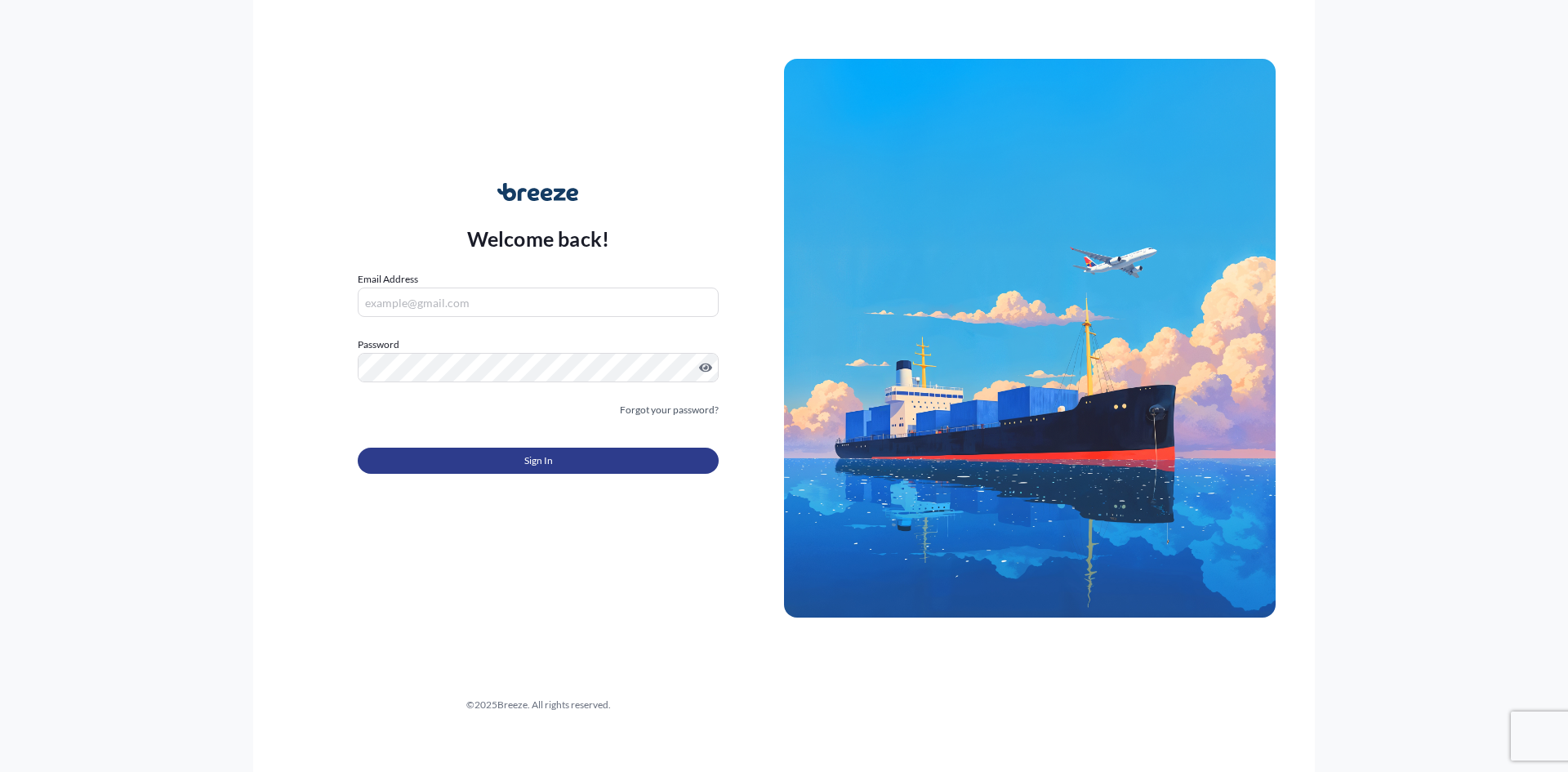
type input "[EMAIL_ADDRESS][DOMAIN_NAME]"
click at [583, 472] on button "Sign In" at bounding box center [539, 461] width 361 height 26
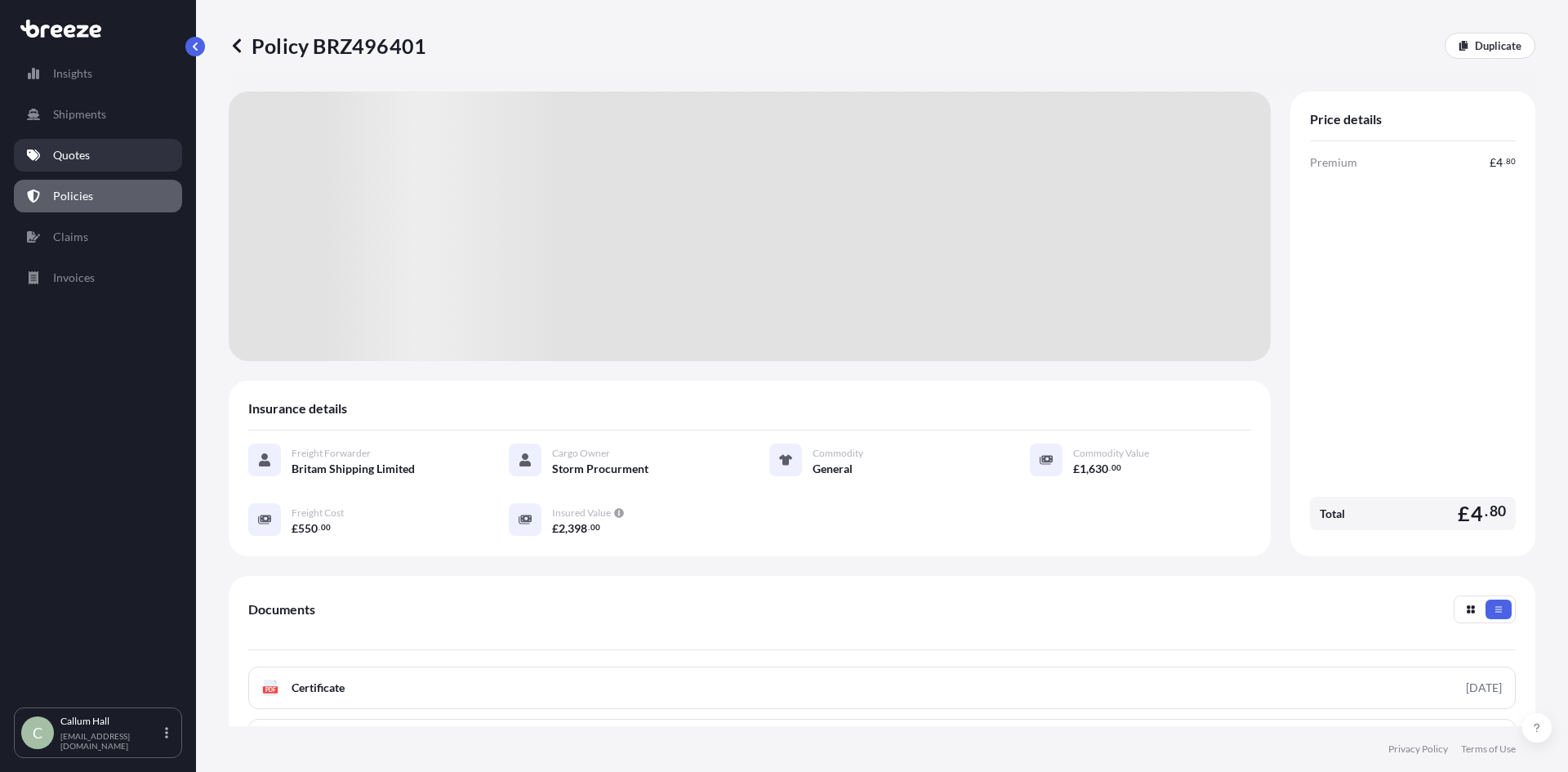
click at [114, 157] on link "Quotes" at bounding box center [98, 155] width 168 height 33
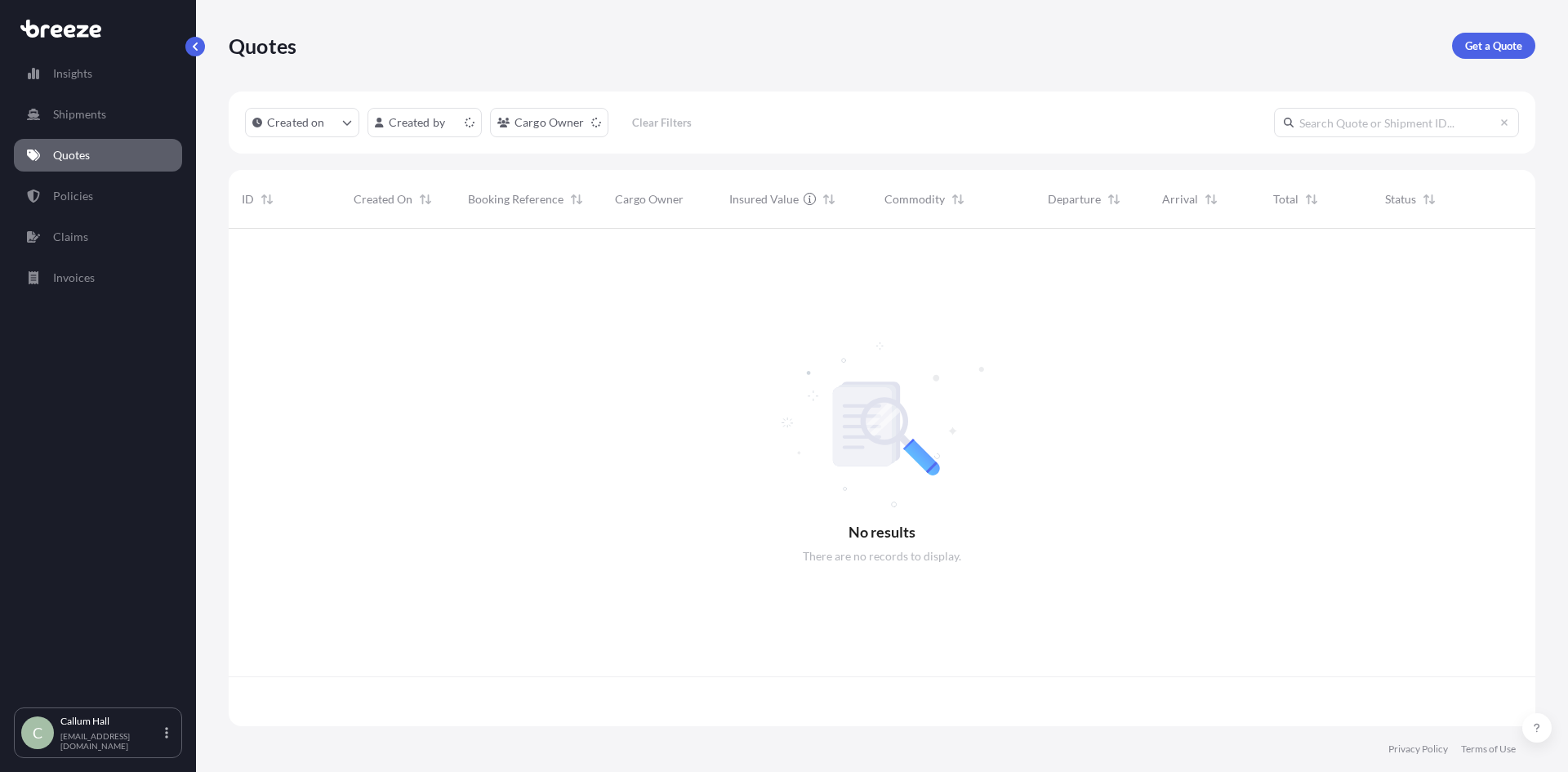
scroll to position [494, 1295]
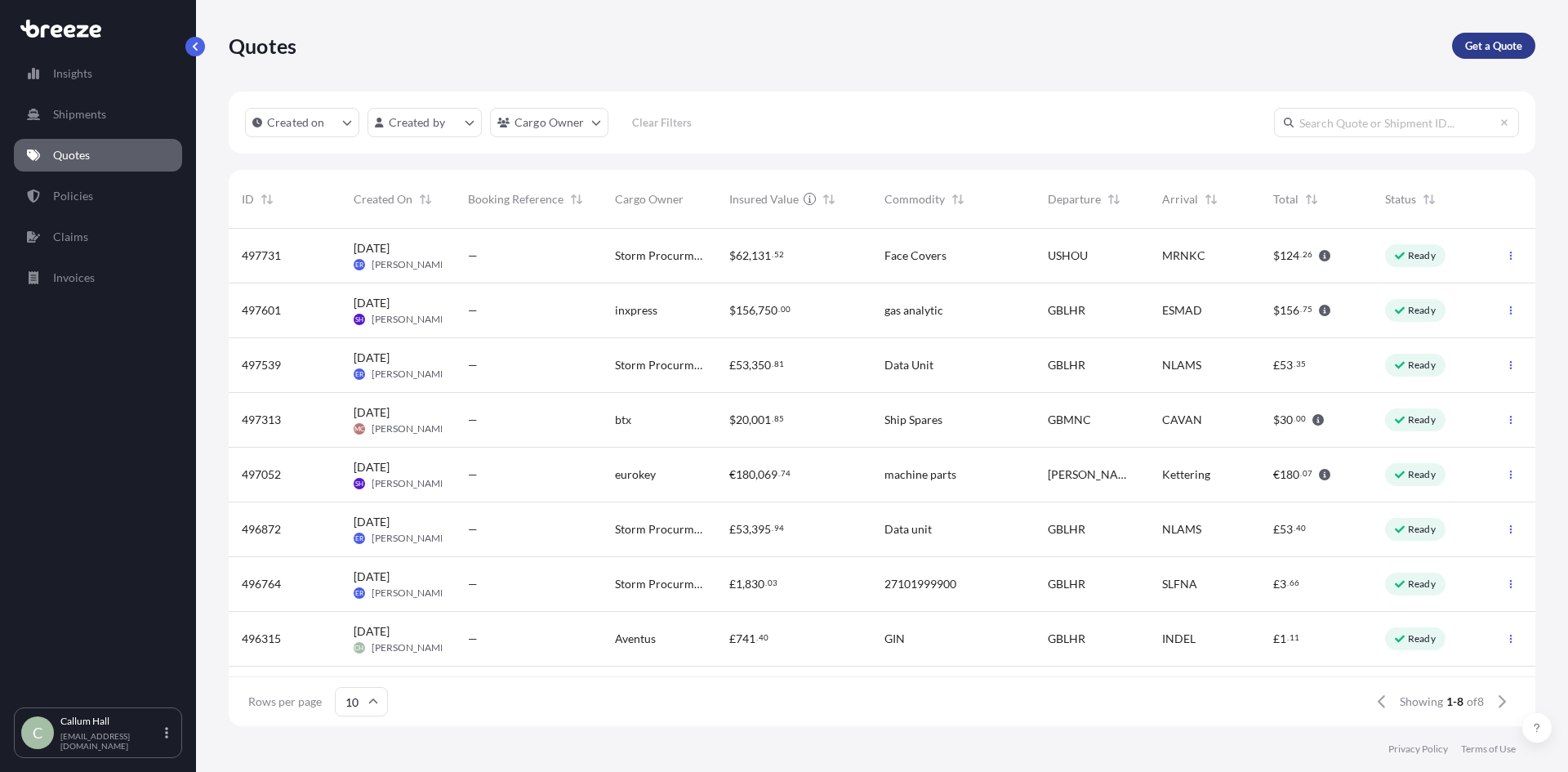
click at [1492, 47] on p "Get a Quote" at bounding box center [1493, 45] width 57 height 16
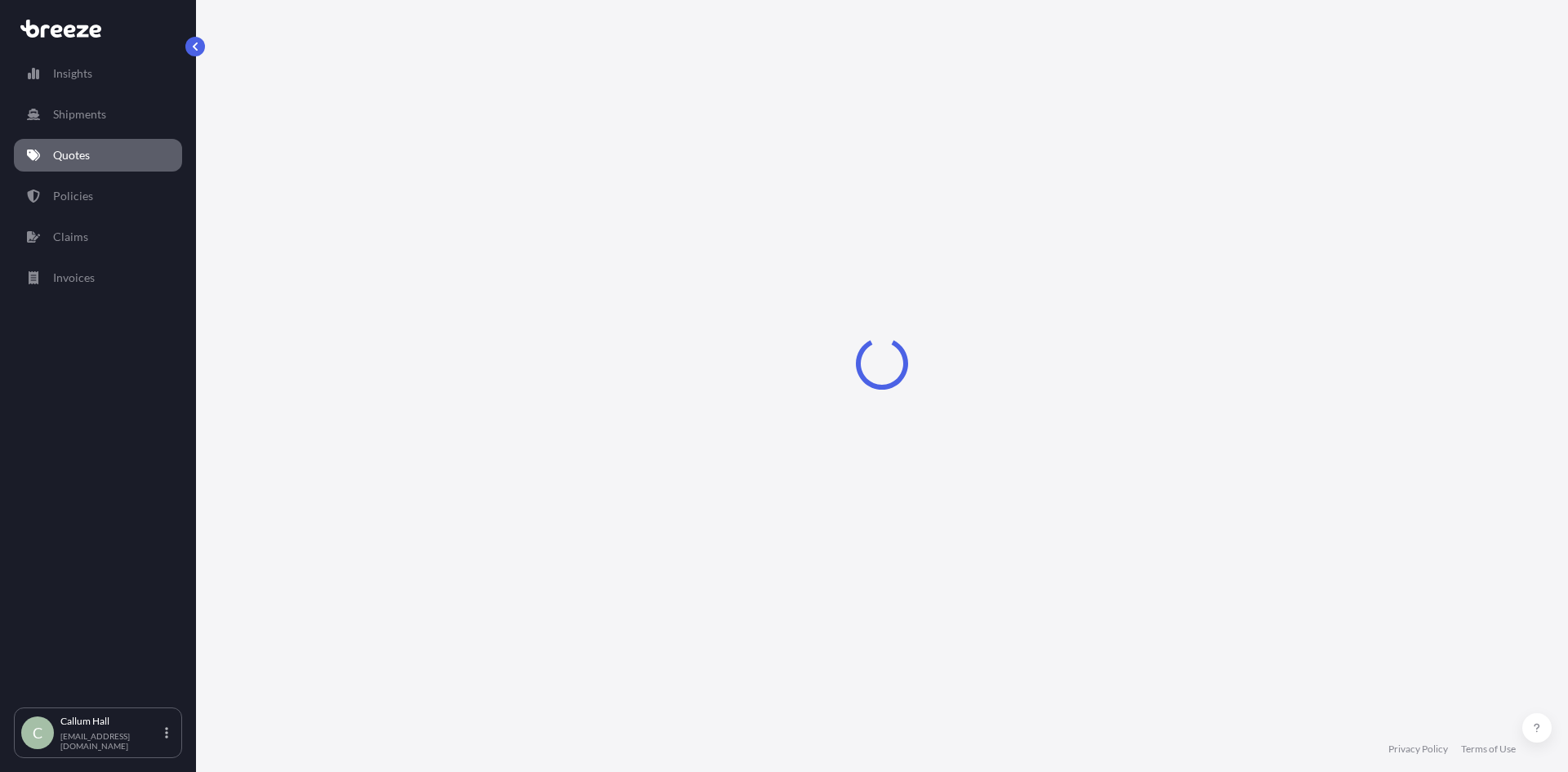
select select "Sea"
select select "1"
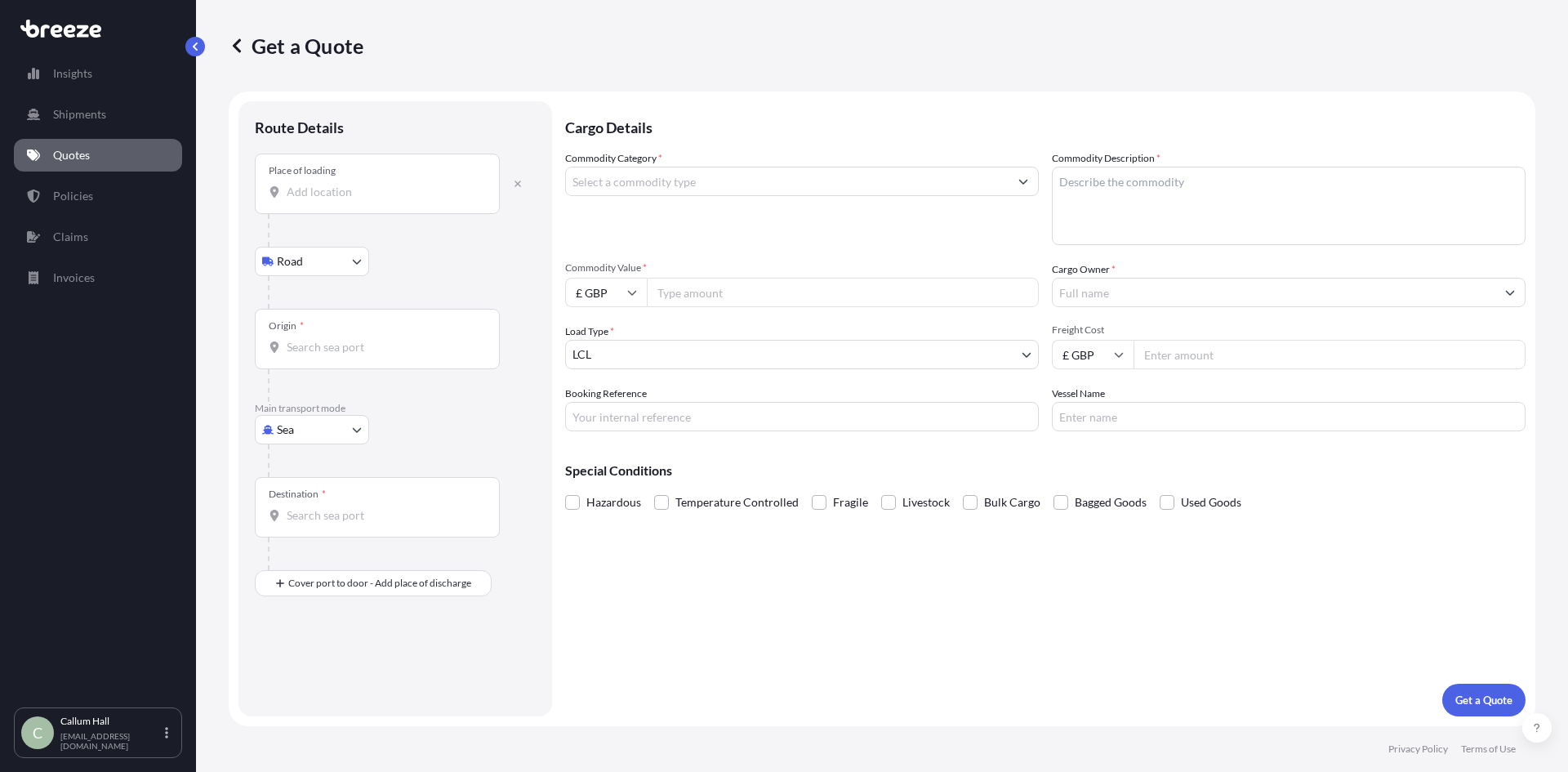
click at [340, 177] on div "Place of loading" at bounding box center [377, 183] width 245 height 60
click at [340, 183] on input "Place of loading" at bounding box center [383, 191] width 193 height 16
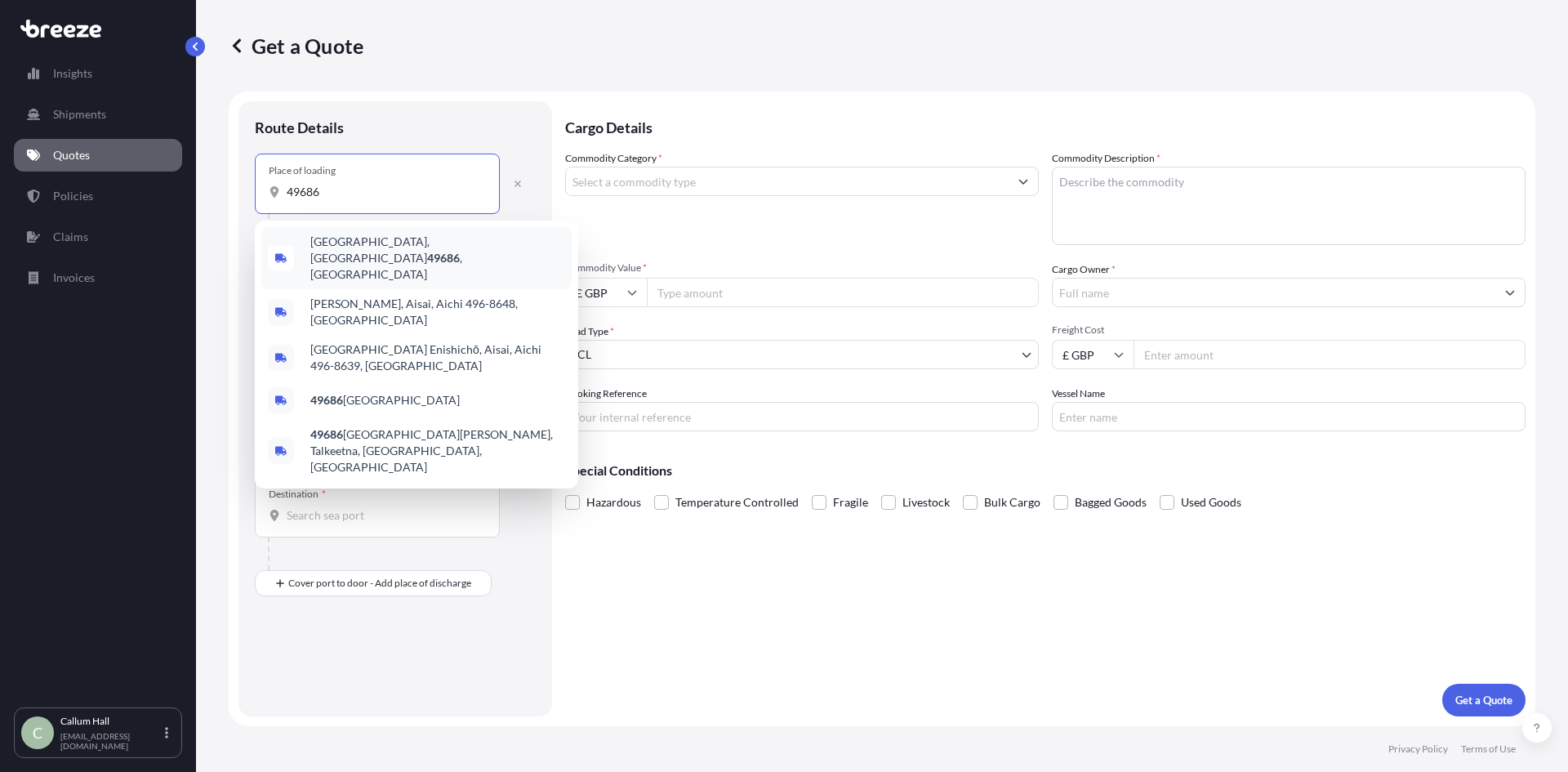
click at [446, 249] on span "[GEOGRAPHIC_DATA] , [GEOGRAPHIC_DATA]" at bounding box center [438, 258] width 255 height 49
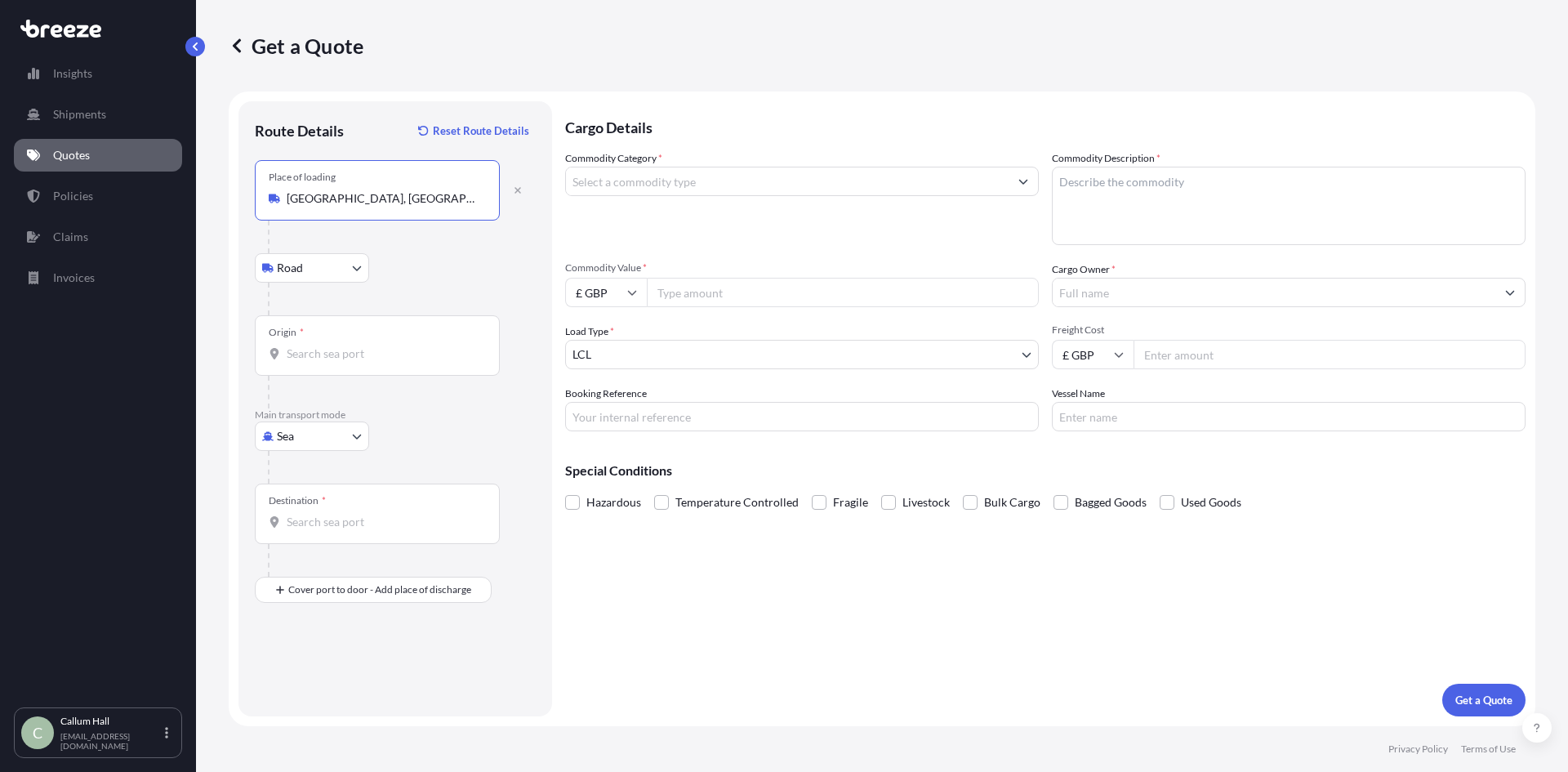
type input "[GEOGRAPHIC_DATA], [GEOGRAPHIC_DATA]"
click at [346, 357] on input "Origin *" at bounding box center [383, 353] width 193 height 16
type input "M"
click at [382, 346] on input "Origin * Please select an origin" at bounding box center [383, 353] width 193 height 16
type input "USNYC - [US_STATE], [GEOGRAPHIC_DATA]"
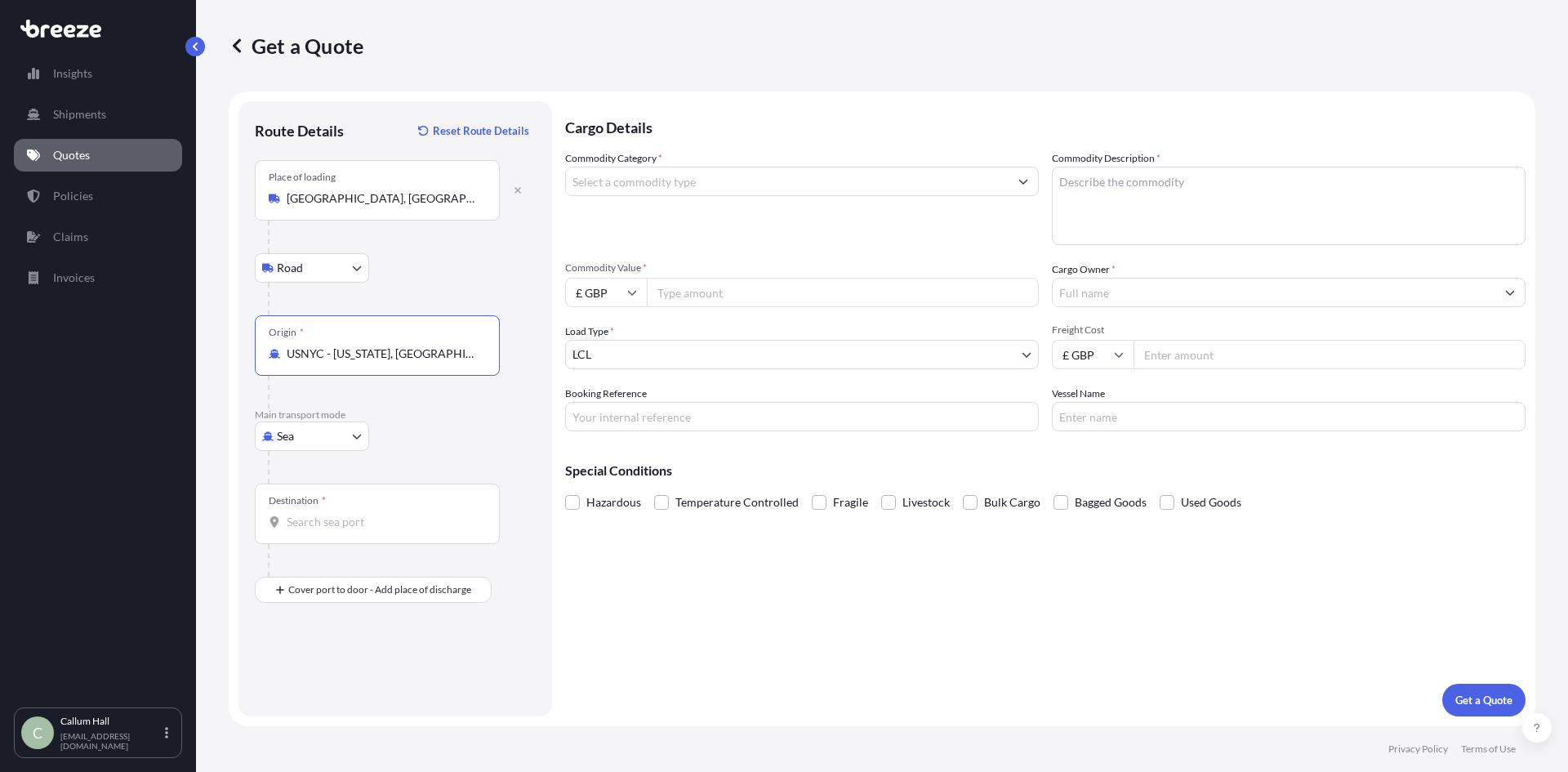
click at [344, 518] on input "Destination *" at bounding box center [383, 522] width 193 height 16
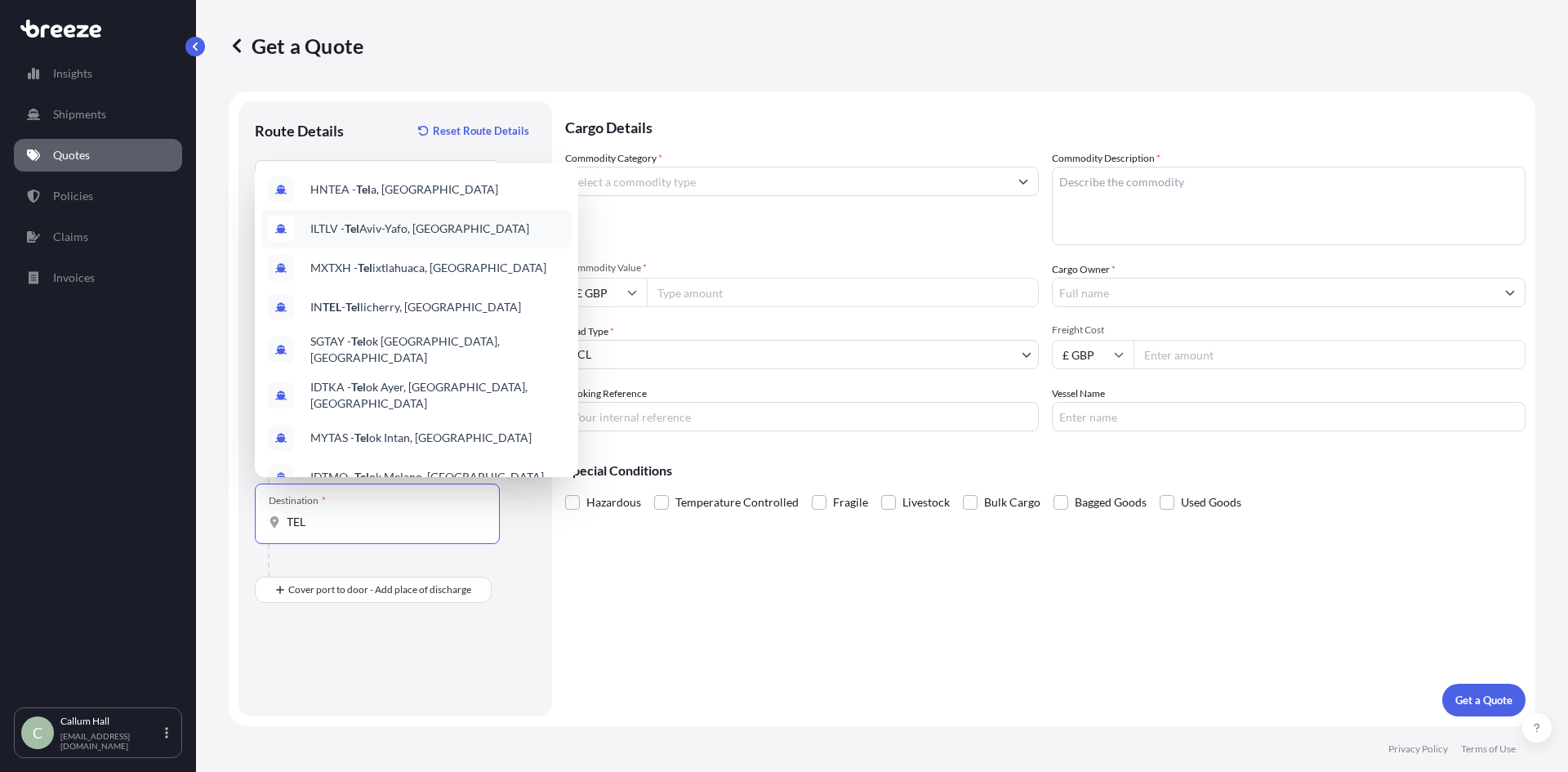
click at [442, 237] on div "ILTLV - [GEOGRAPHIC_DATA]-[GEOGRAPHIC_DATA], [GEOGRAPHIC_DATA]" at bounding box center [417, 228] width 310 height 39
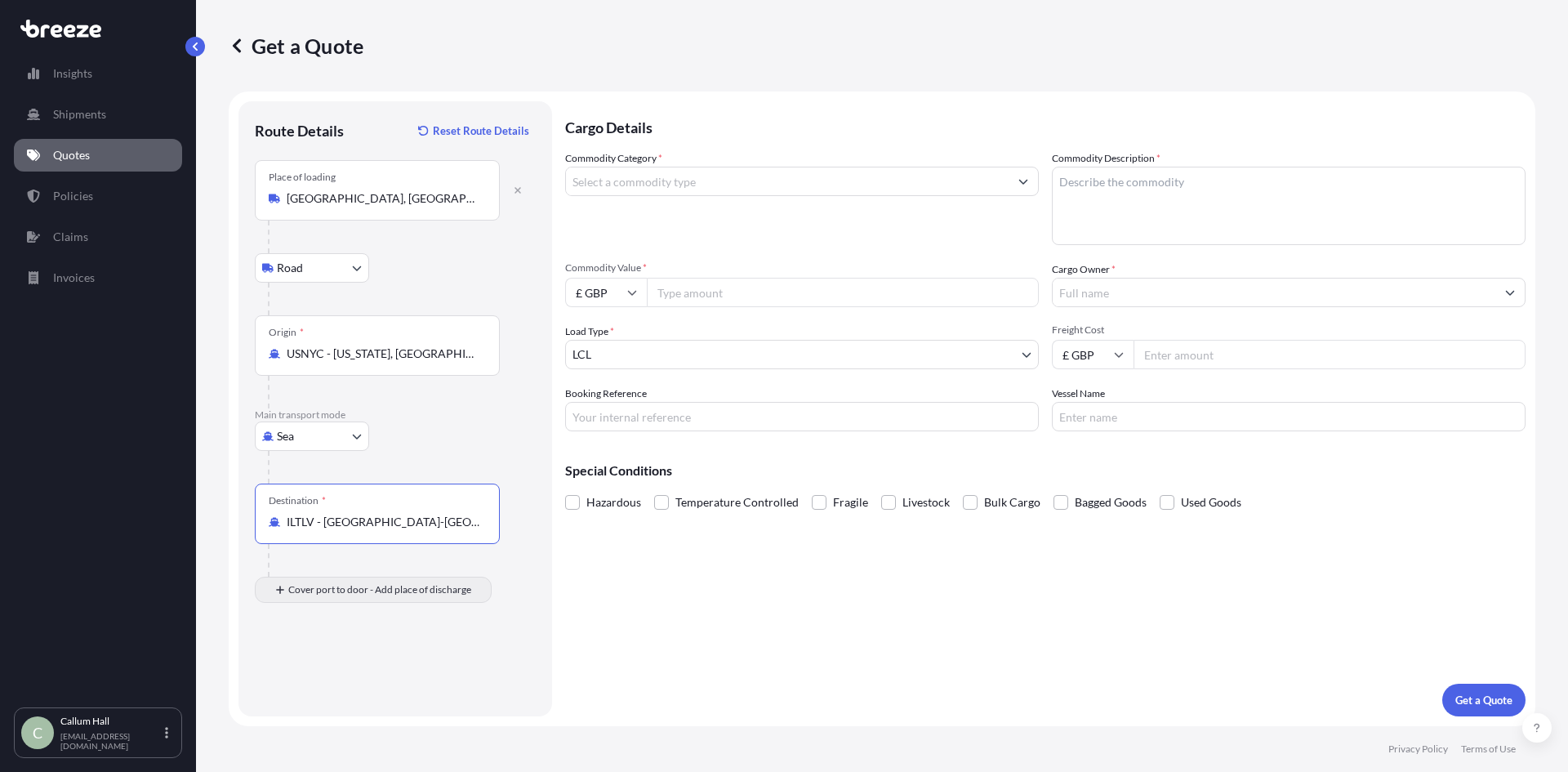
type input "ILTLV - [GEOGRAPHIC_DATA]-[GEOGRAPHIC_DATA], [GEOGRAPHIC_DATA]"
click at [333, 664] on div "Place of Discharge" at bounding box center [377, 669] width 245 height 60
click at [333, 669] on input "Place of Discharge" at bounding box center [383, 677] width 193 height 16
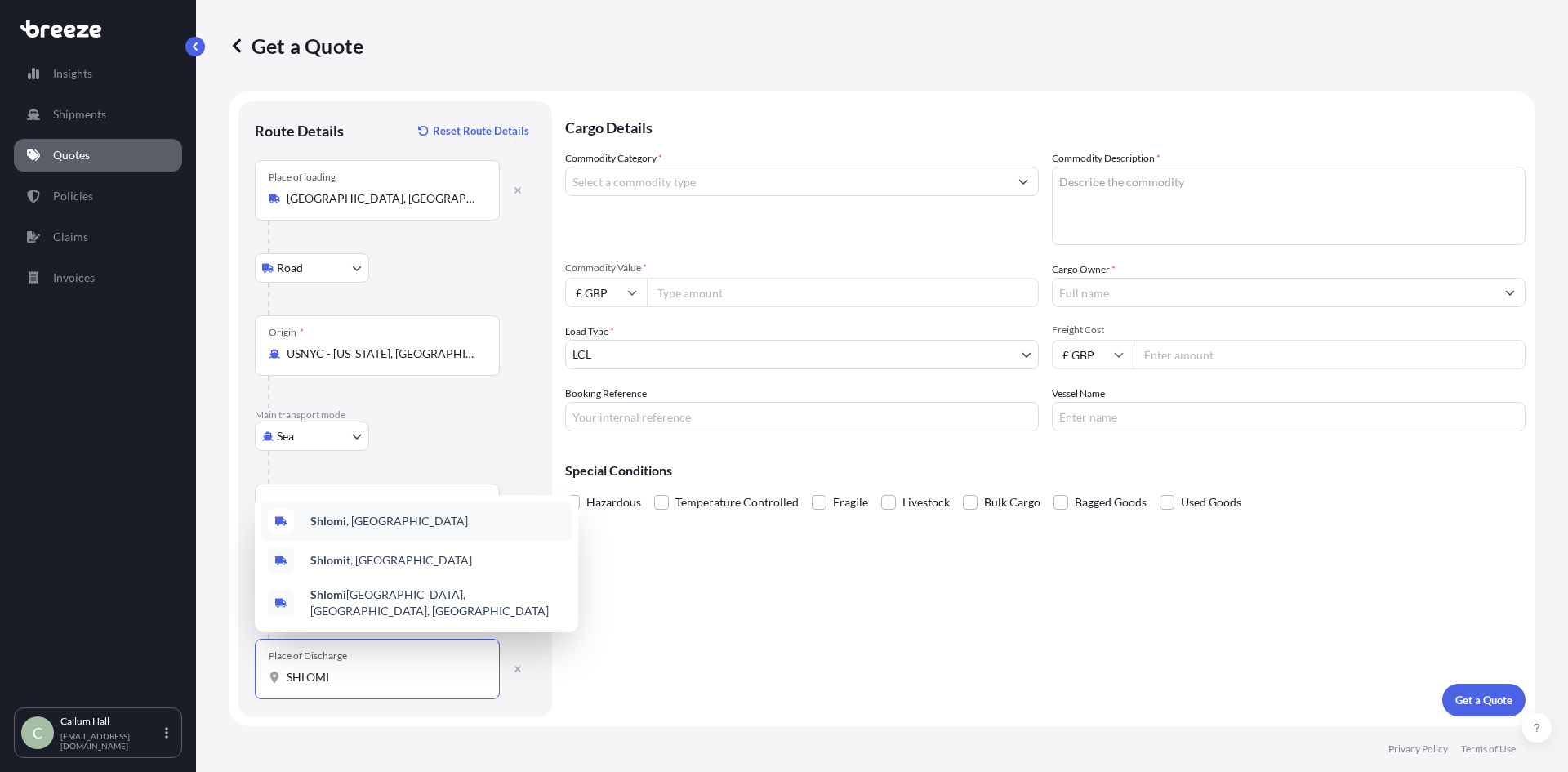
click at [395, 523] on div "Shlomi , [GEOGRAPHIC_DATA]" at bounding box center [417, 521] width 310 height 39
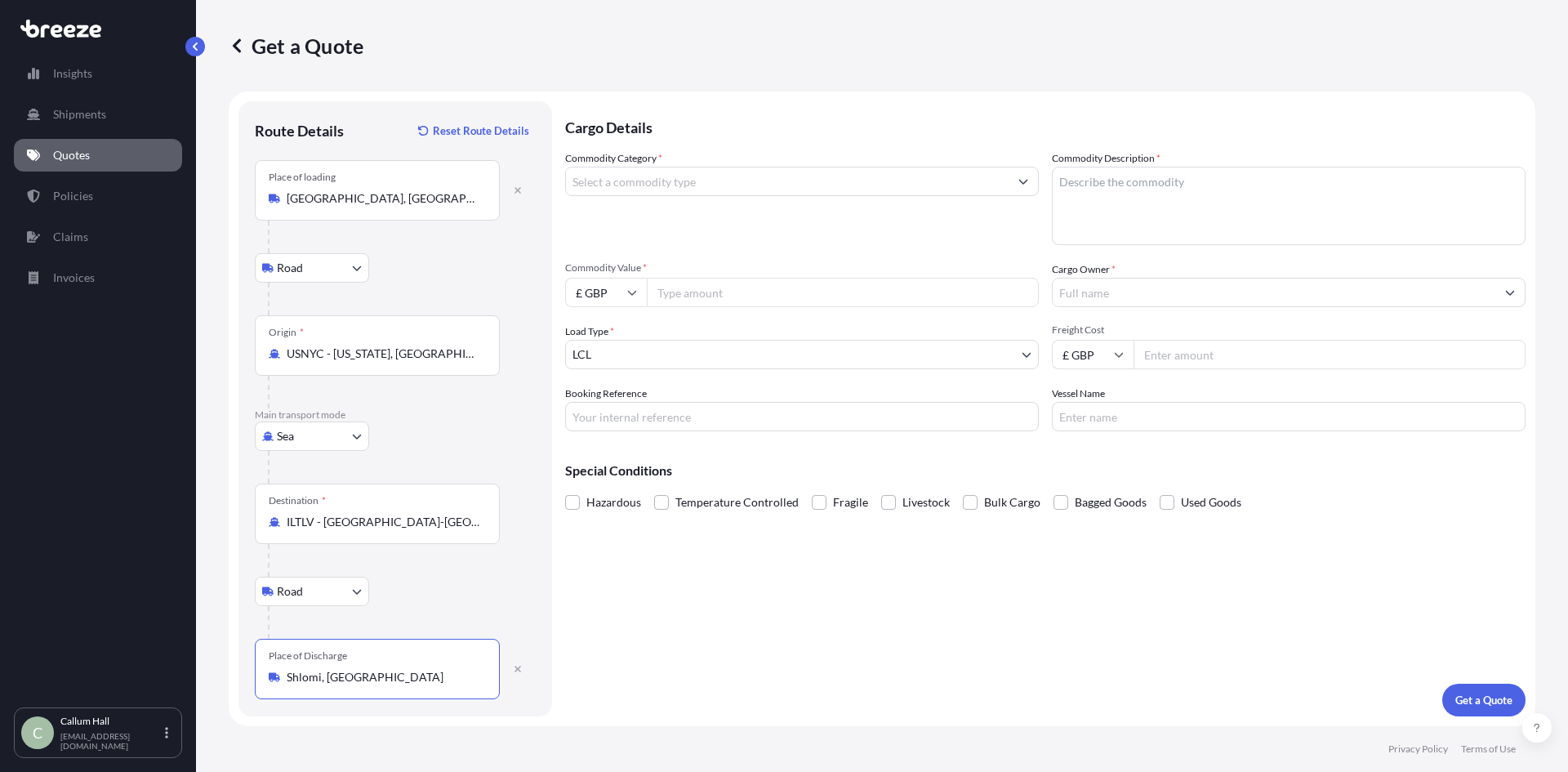
type input "Shlomi, [GEOGRAPHIC_DATA]"
click at [683, 296] on input "Commodity Value *" at bounding box center [842, 292] width 392 height 29
type input "2860.00"
click at [1122, 287] on input "Cargo Owner *" at bounding box center [1274, 292] width 442 height 29
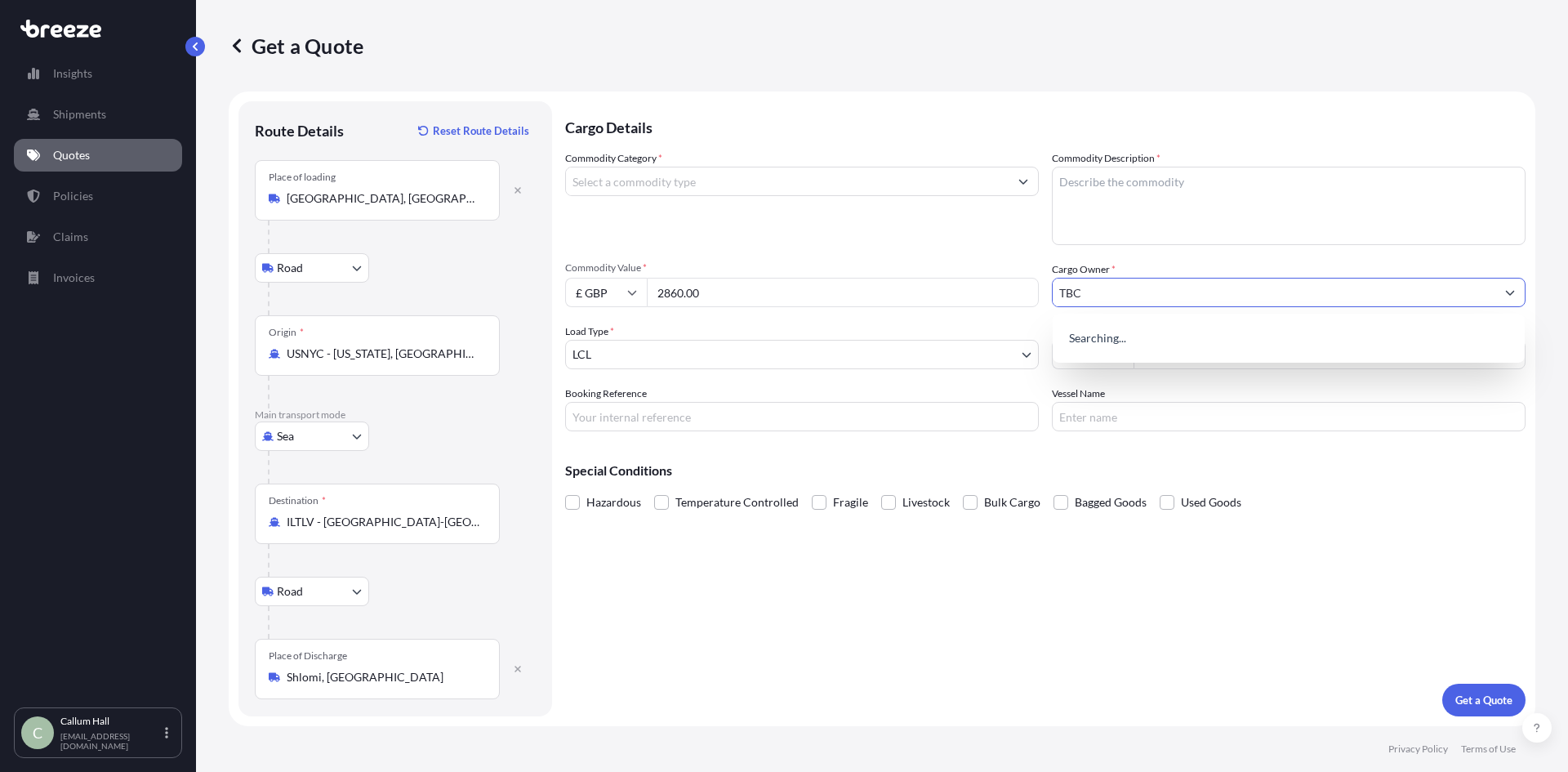
type input "TBC"
click at [1159, 197] on textarea "Commodity Description *" at bounding box center [1288, 205] width 474 height 78
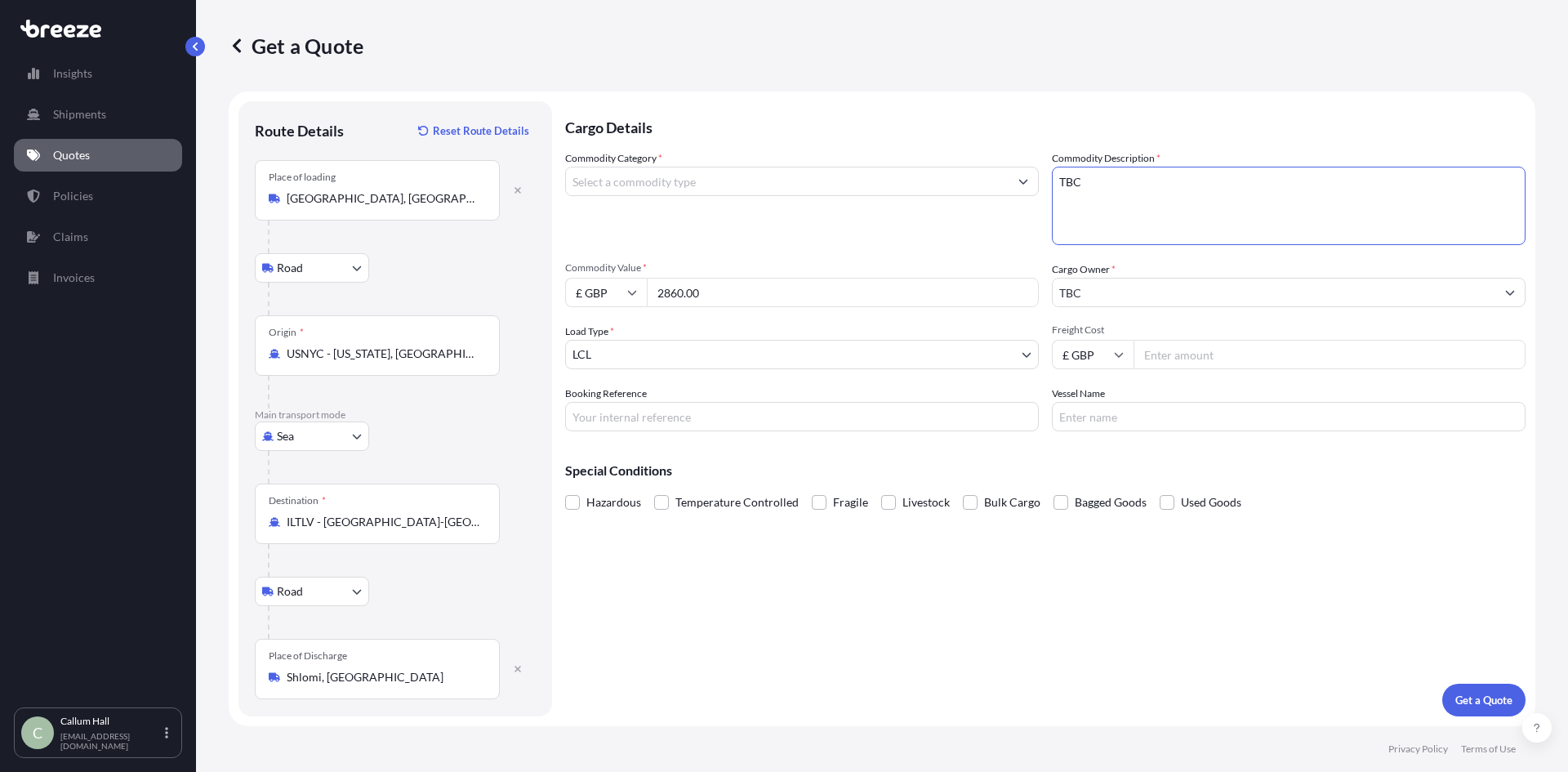
type textarea "TBC"
click at [671, 183] on input "Commodity Category *" at bounding box center [787, 180] width 442 height 29
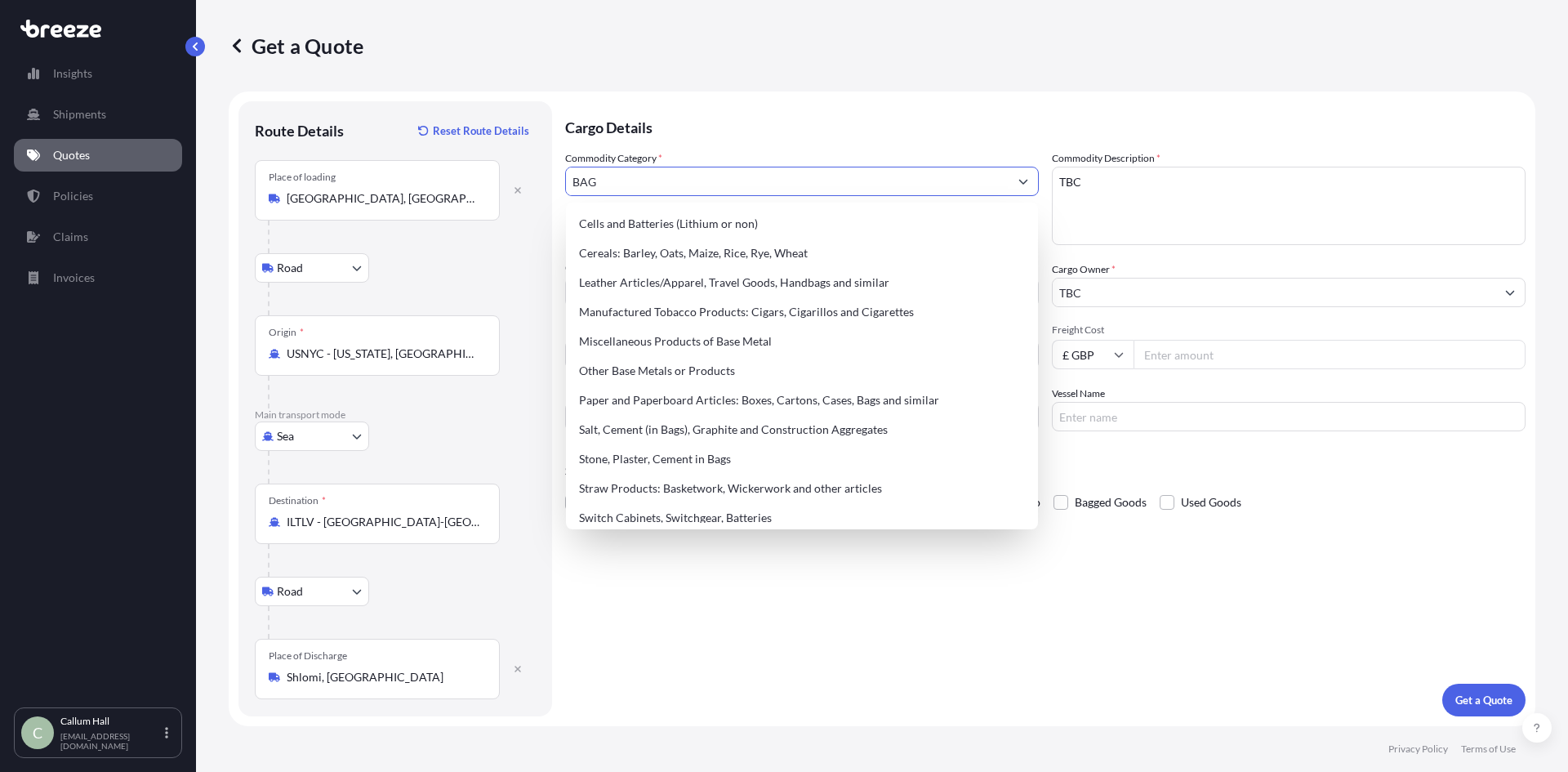
type input "BAGS"
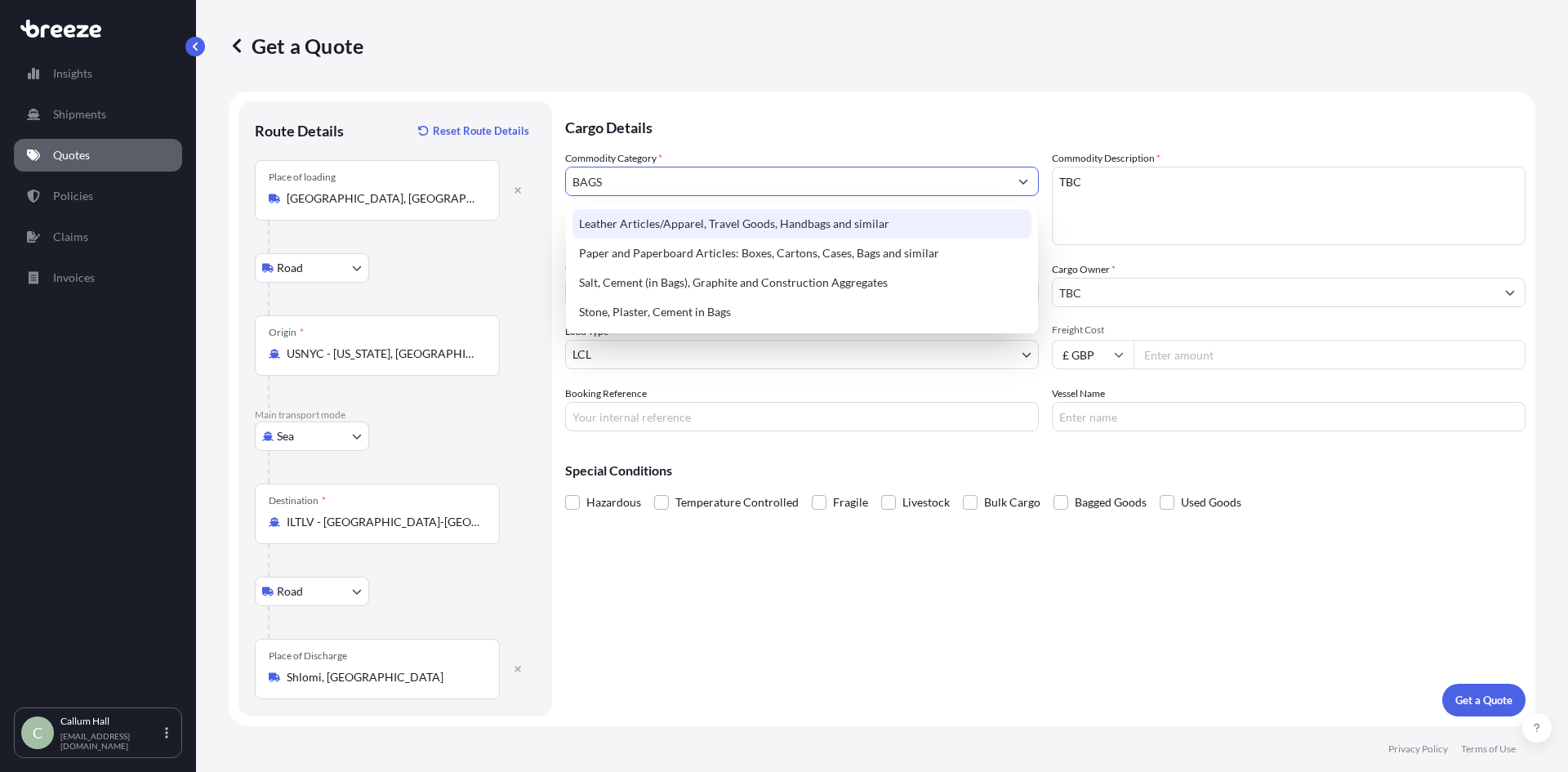
drag, startPoint x: 670, startPoint y: 180, endPoint x: 494, endPoint y: 183, distance: 176.0
click at [494, 183] on form "Route Details Reset Route Details Place of loading [GEOGRAPHIC_DATA], [GEOGRAPH…" at bounding box center [882, 408] width 1307 height 634
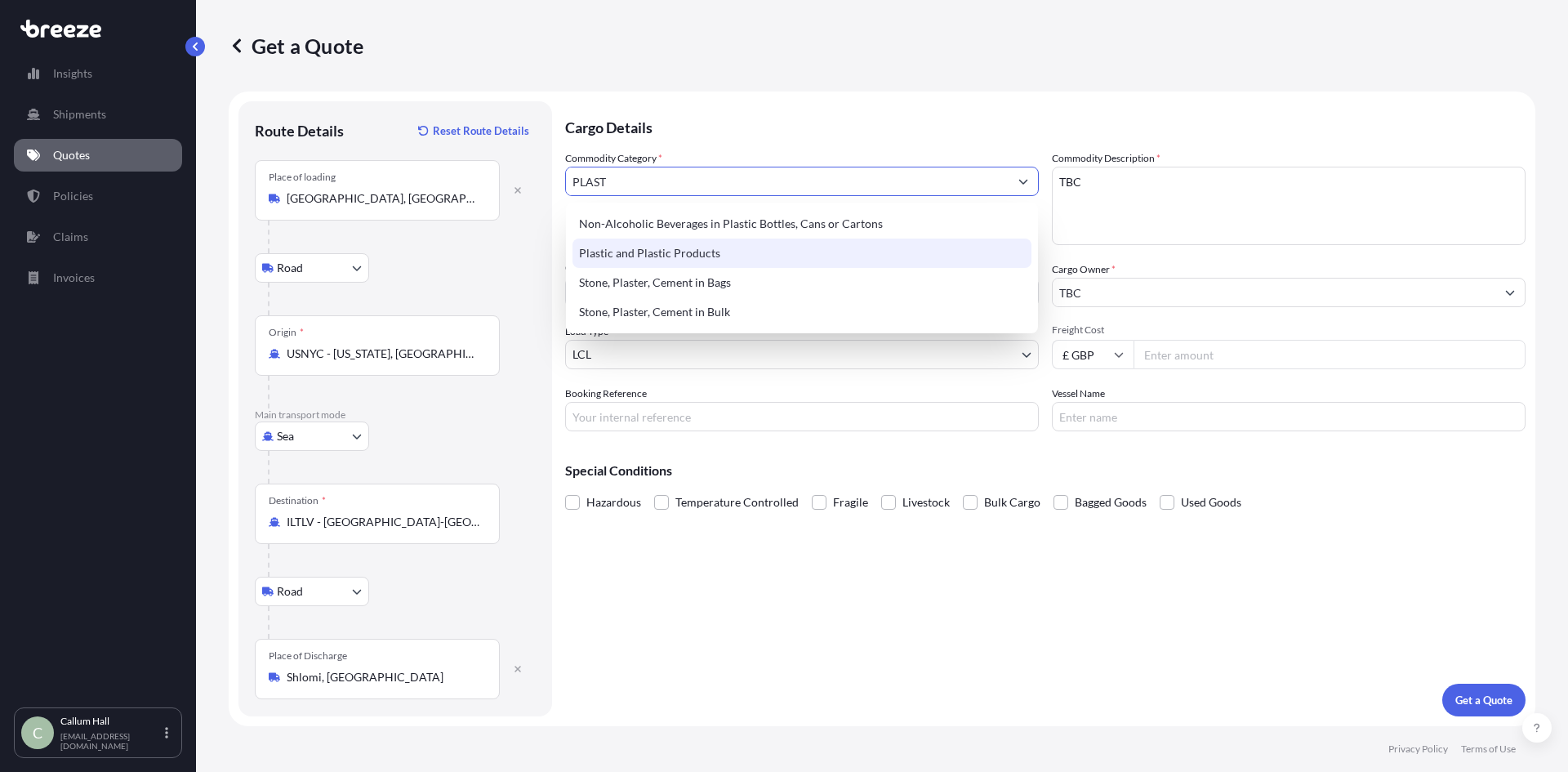
click at [687, 257] on div "Plastic and Plastic Products" at bounding box center [802, 252] width 459 height 29
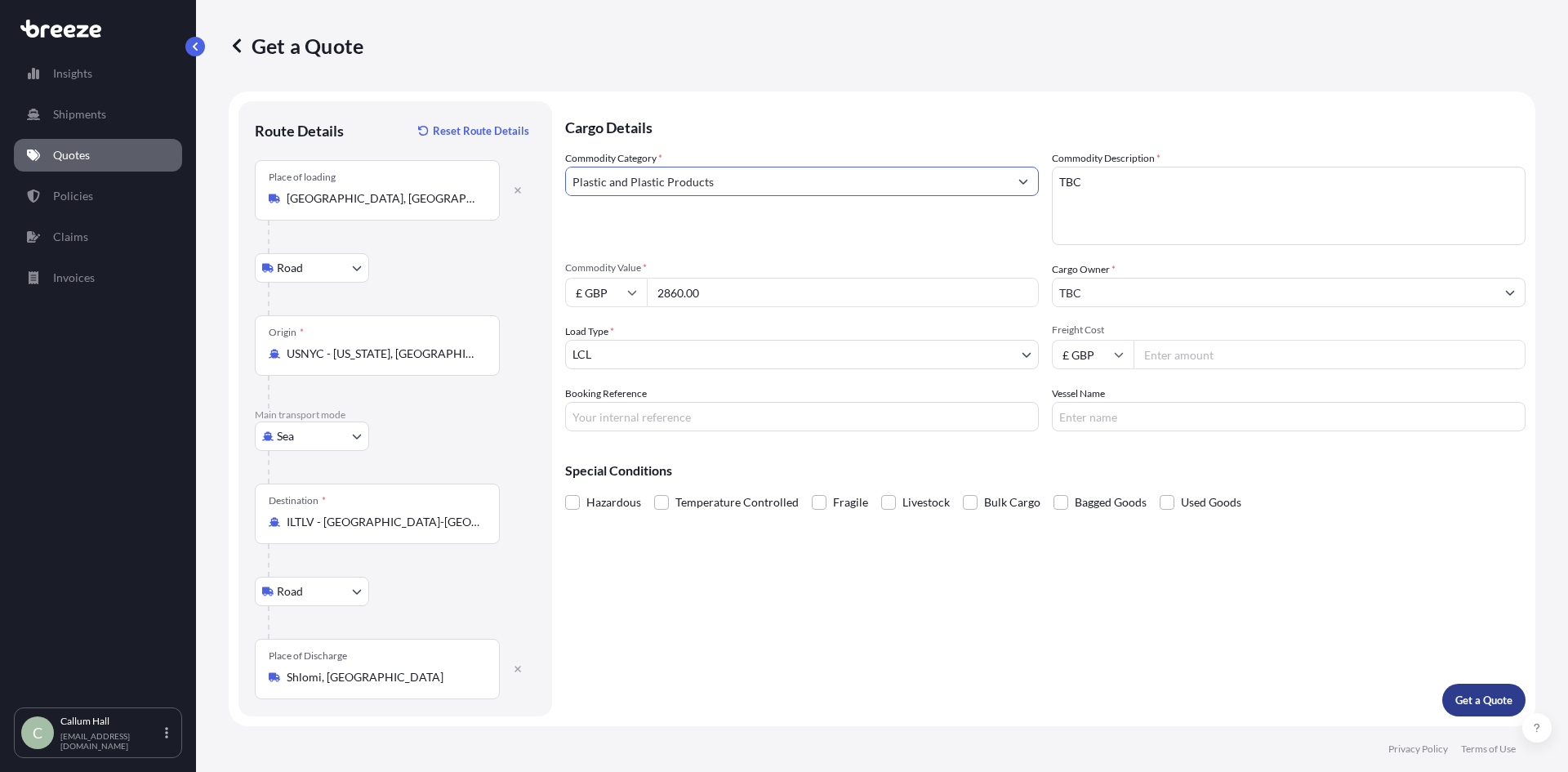
type input "Plastic and Plastic Products"
click at [1493, 705] on p "Get a Quote" at bounding box center [1484, 699] width 57 height 16
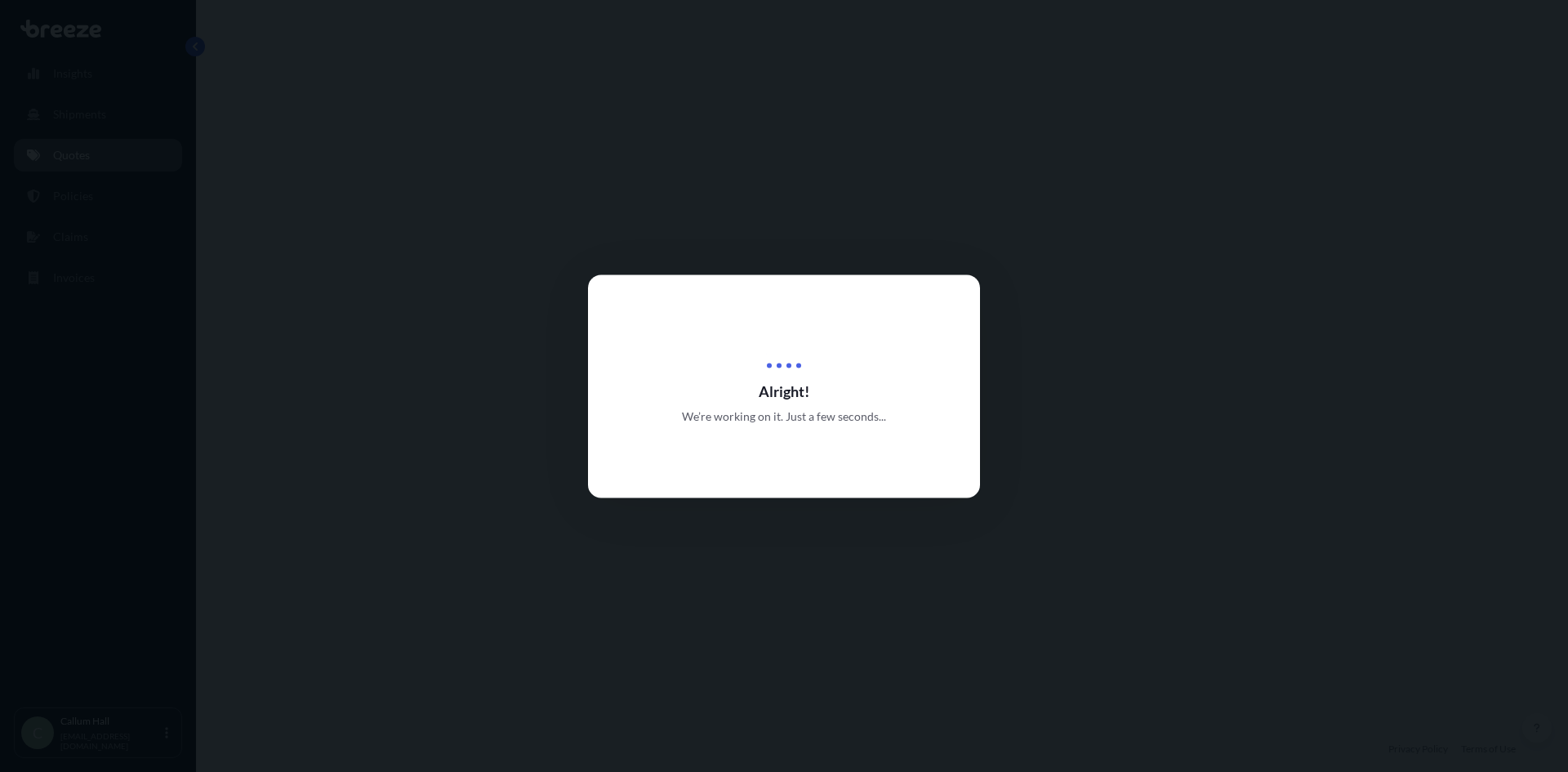
select select "Road"
select select "Sea"
select select "Road"
select select "1"
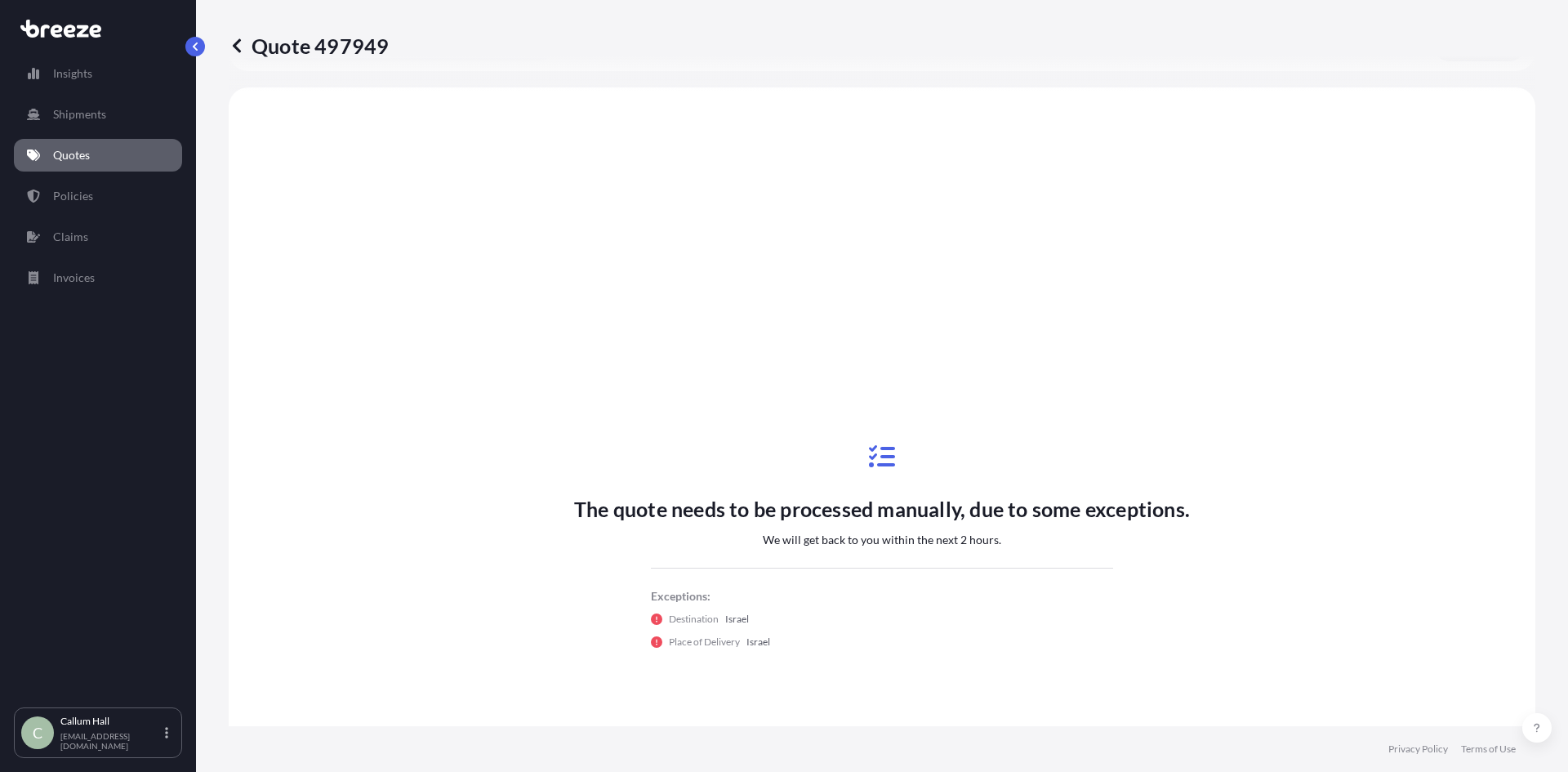
scroll to position [653, 0]
